Goal: Navigation & Orientation: Find specific page/section

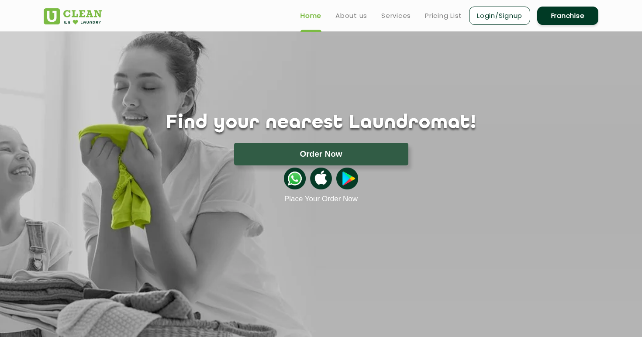
click at [332, 184] on div at bounding box center [321, 179] width 568 height 26
click at [315, 178] on img at bounding box center [321, 179] width 22 height 22
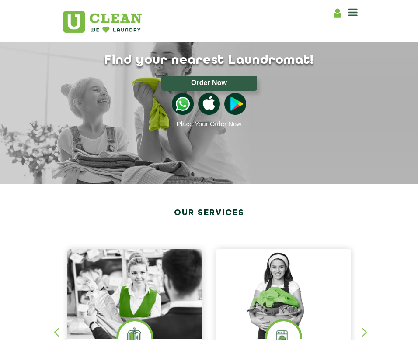
click at [207, 104] on img at bounding box center [209, 104] width 22 height 22
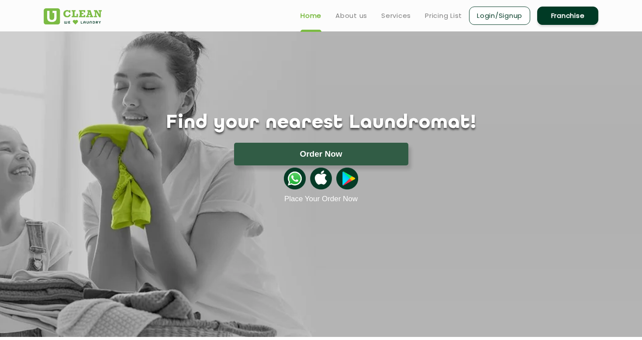
click at [364, 79] on div "Find your nearest Laundromat! Please select the location Order Now Place Your O…" at bounding box center [321, 117] width 568 height 172
